Goal: Navigation & Orientation: Find specific page/section

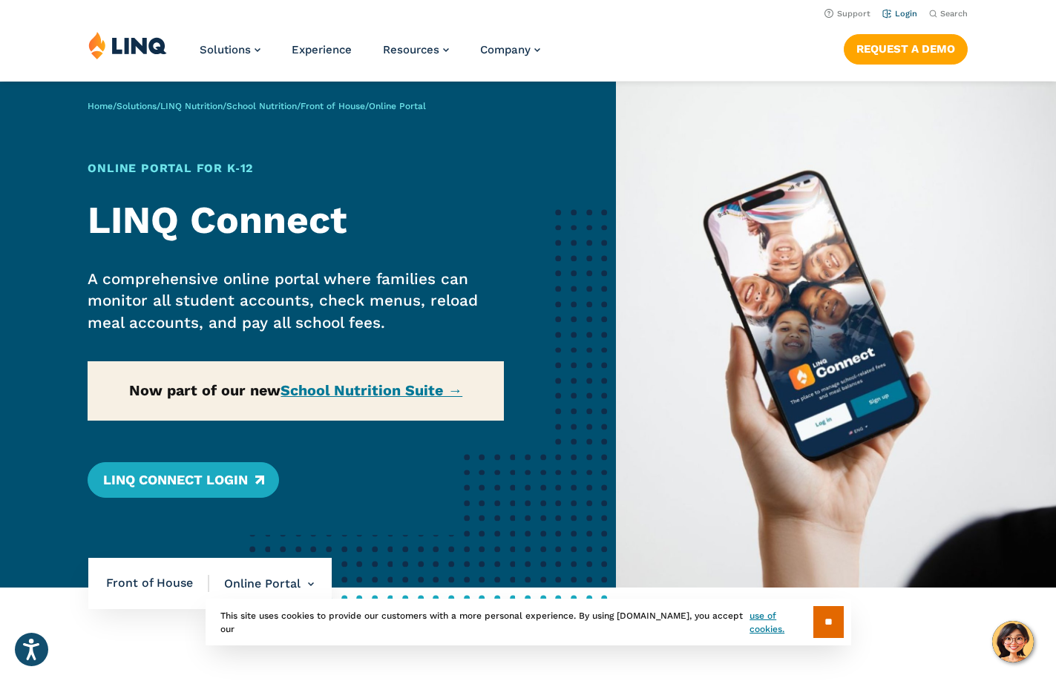
click at [904, 11] on link "Login" at bounding box center [899, 14] width 35 height 10
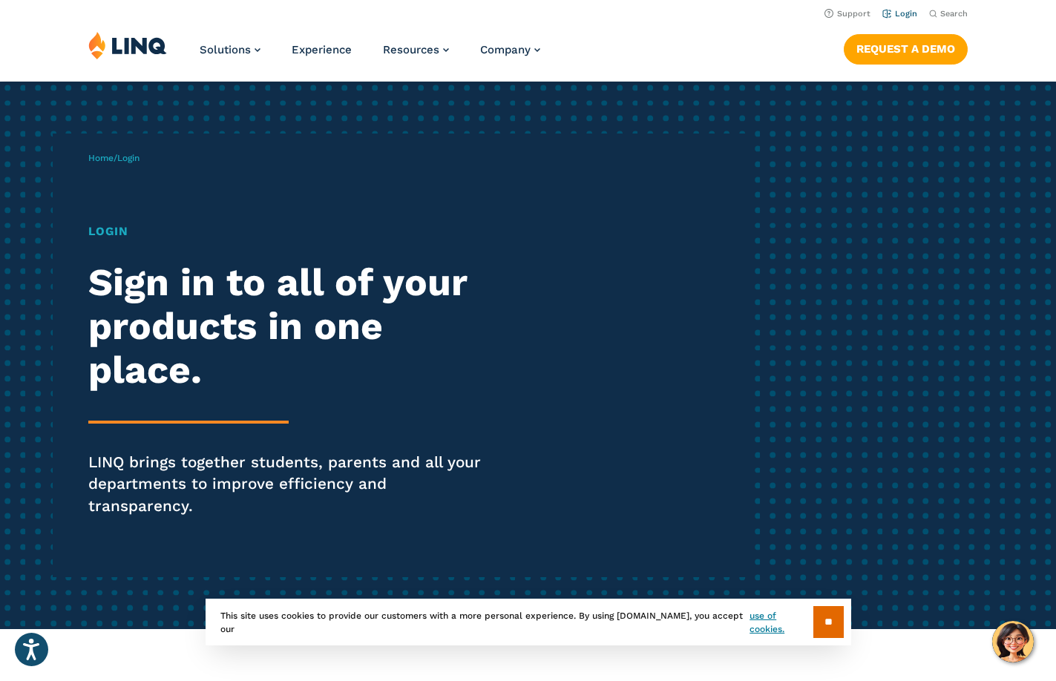
click at [894, 9] on link "Login" at bounding box center [899, 14] width 35 height 10
click at [906, 10] on link "Login" at bounding box center [899, 14] width 35 height 10
drag, startPoint x: 156, startPoint y: 376, endPoint x: 145, endPoint y: 285, distance: 91.9
click at [154, 350] on h2 "Sign in to all of your products in one place." at bounding box center [291, 326] width 407 height 131
click at [107, 228] on h1 "Login" at bounding box center [291, 232] width 407 height 18
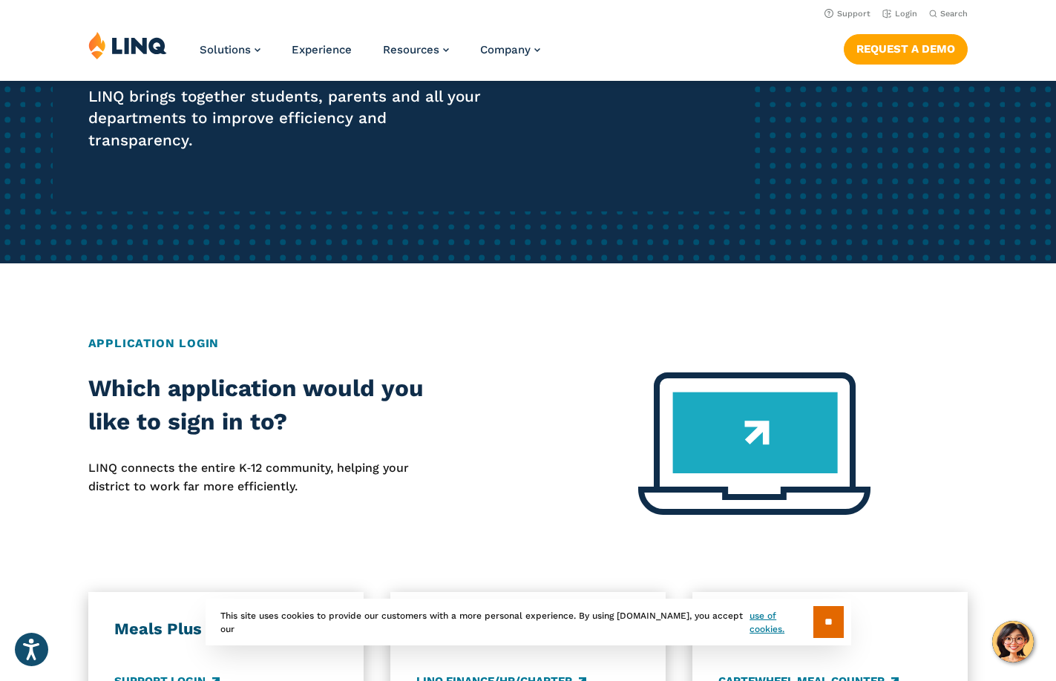
scroll to position [148, 0]
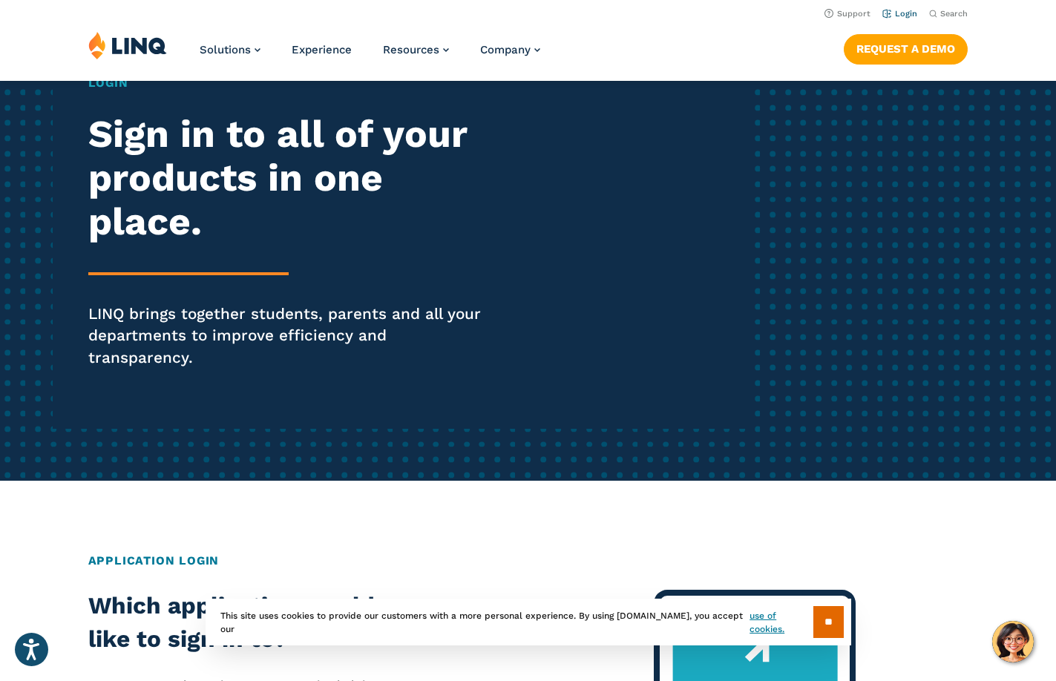
click at [895, 8] on li "Login" at bounding box center [899, 12] width 35 height 16
click at [891, 11] on link "Login" at bounding box center [899, 14] width 35 height 10
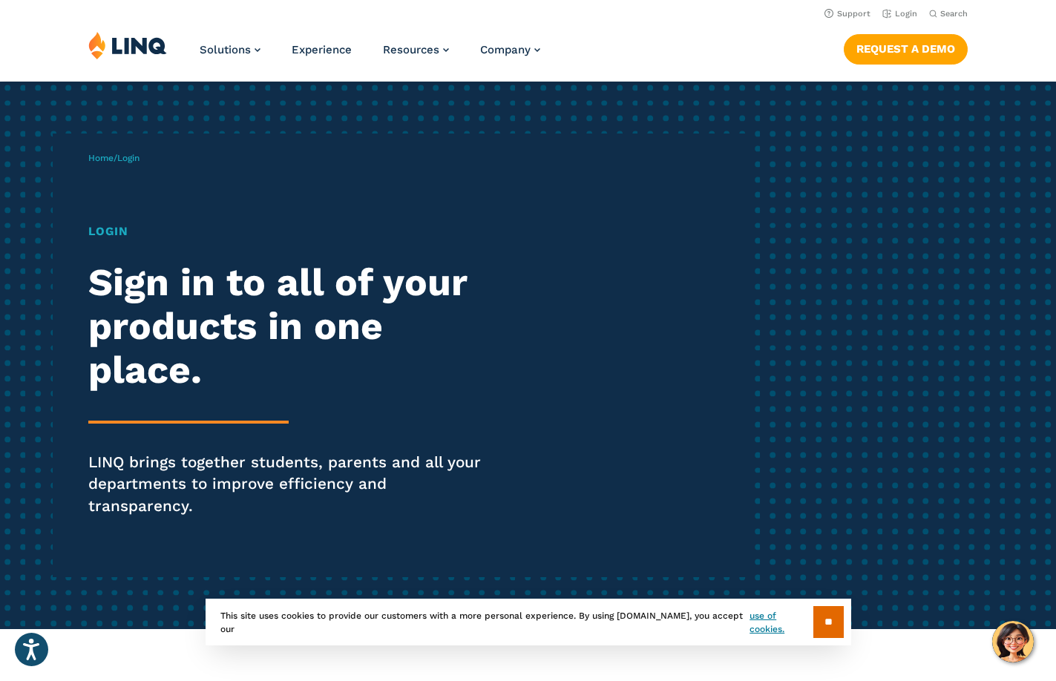
click at [104, 233] on h1 "Login" at bounding box center [291, 232] width 407 height 18
click at [140, 326] on h2 "Sign in to all of your products in one place." at bounding box center [291, 326] width 407 height 131
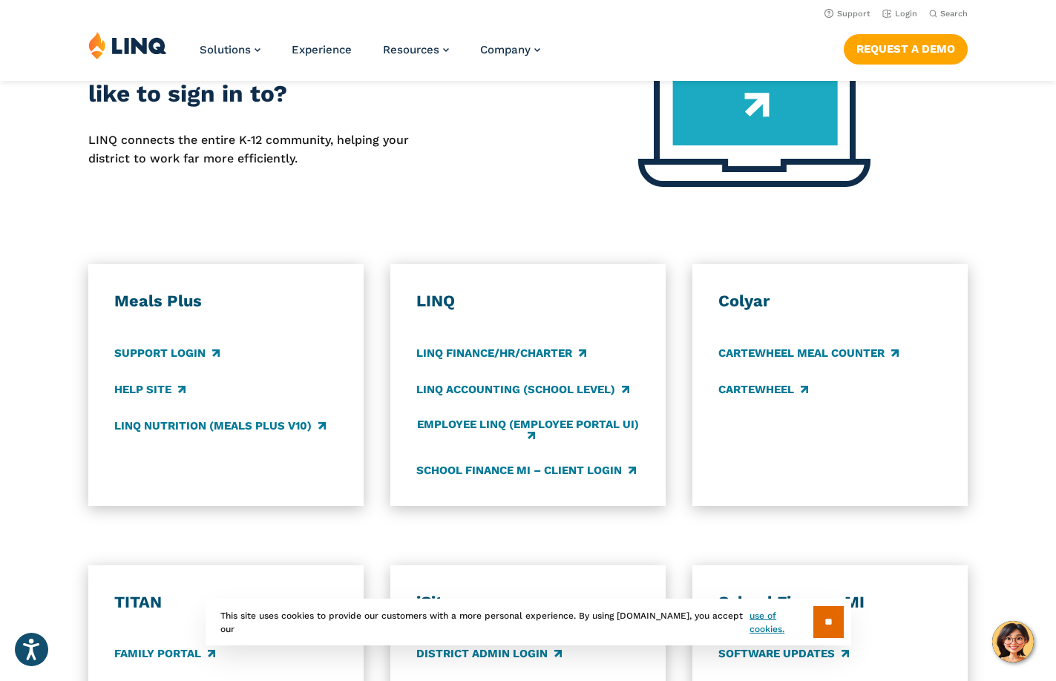
scroll to position [594, 0]
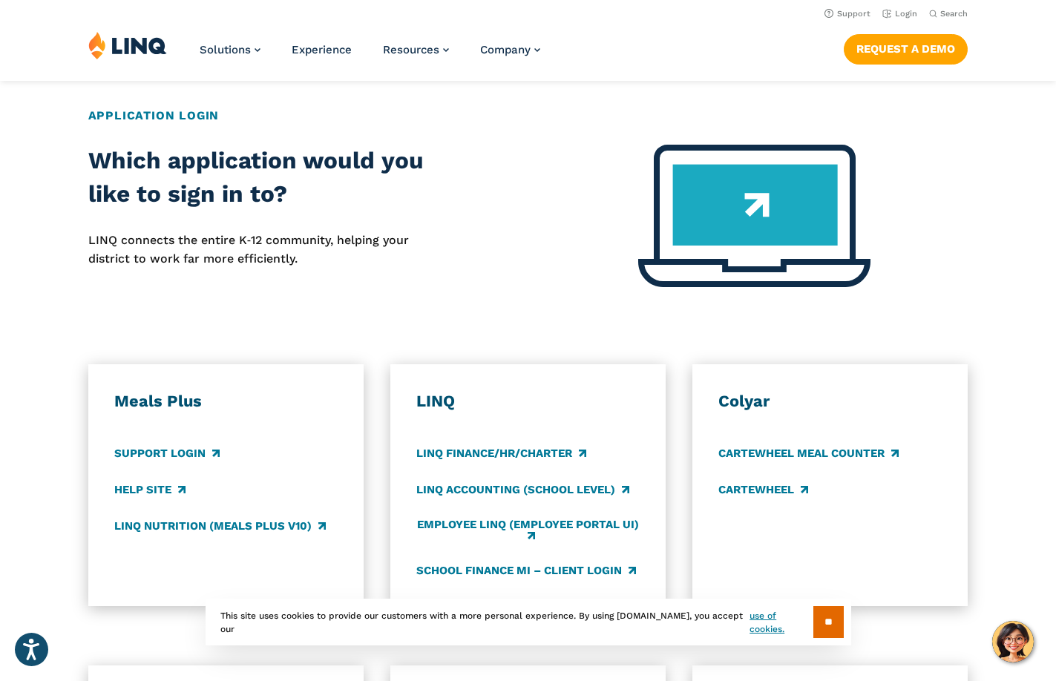
click at [798, 226] on img at bounding box center [754, 216] width 232 height 143
click at [759, 190] on img at bounding box center [754, 216] width 232 height 143
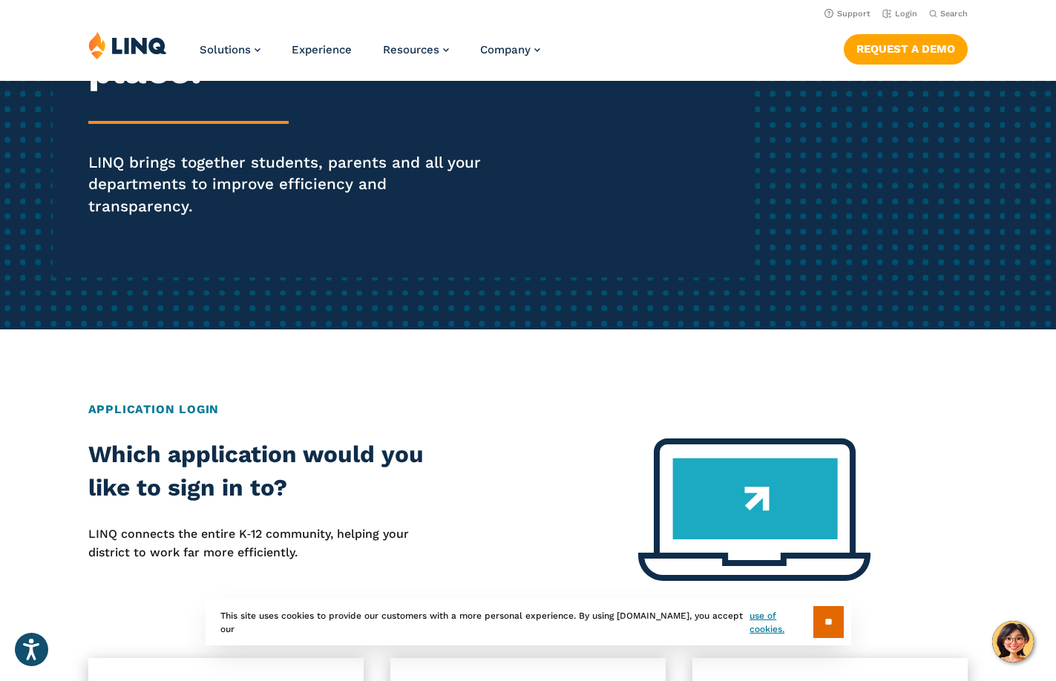
scroll to position [297, 0]
